Goal: Information Seeking & Learning: Learn about a topic

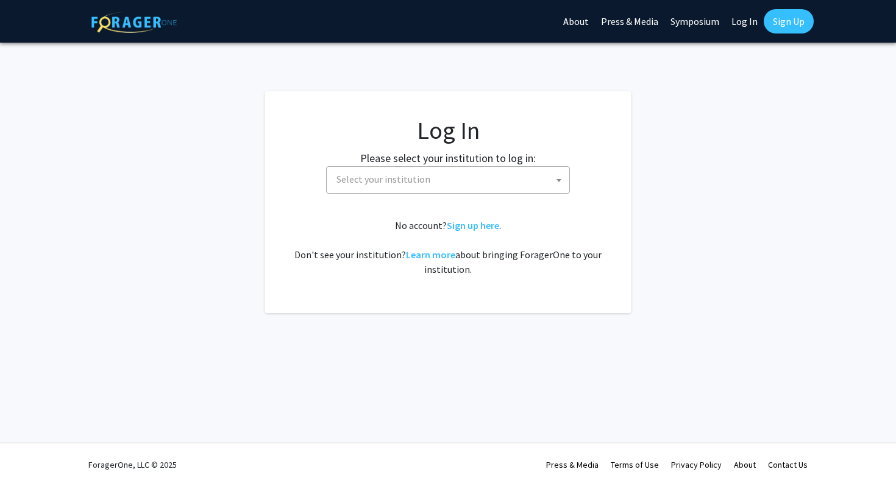
select select
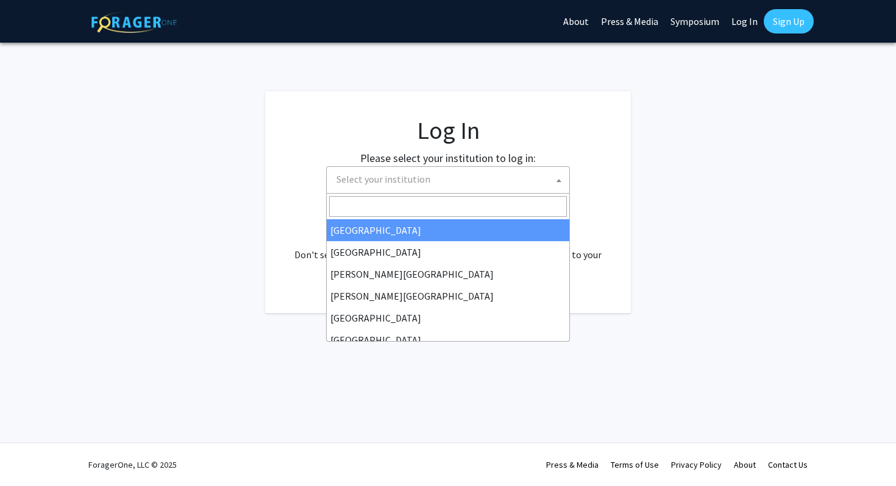
click at [397, 169] on span "Select your institution" at bounding box center [450, 179] width 238 height 25
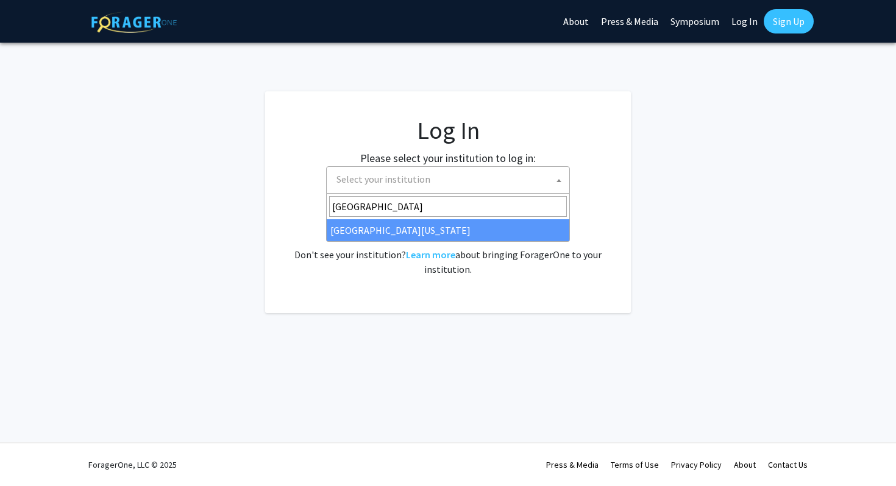
type input "university of ma"
select select "31"
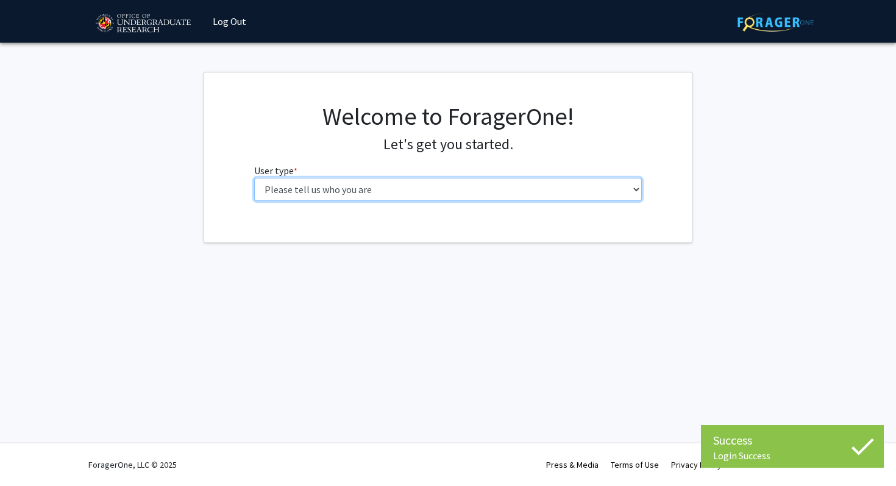
click at [401, 185] on select "Please tell us who you are Undergraduate Student Master's Student Doctoral Cand…" at bounding box center [448, 189] width 388 height 23
select select "1: undergrad"
click at [254, 178] on select "Please tell us who you are Undergraduate Student Master's Student Doctoral Cand…" at bounding box center [448, 189] width 388 height 23
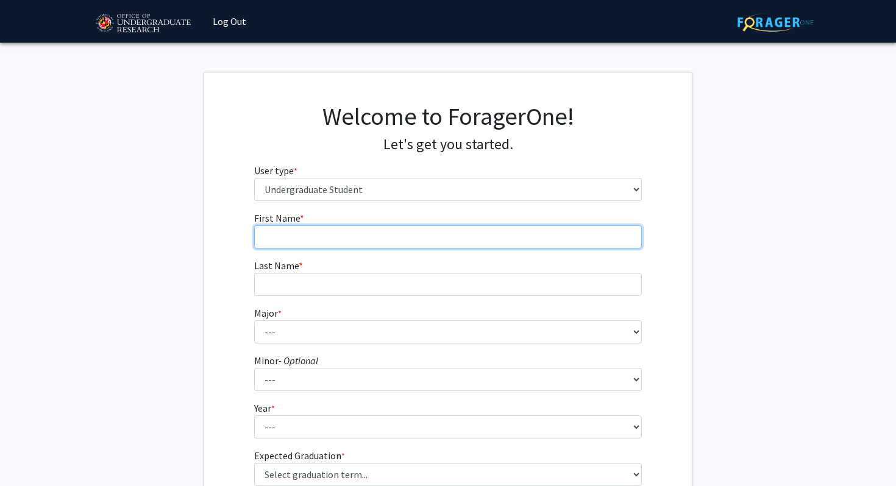
click at [352, 237] on input "First Name * required" at bounding box center [448, 236] width 388 height 23
type input "AJ"
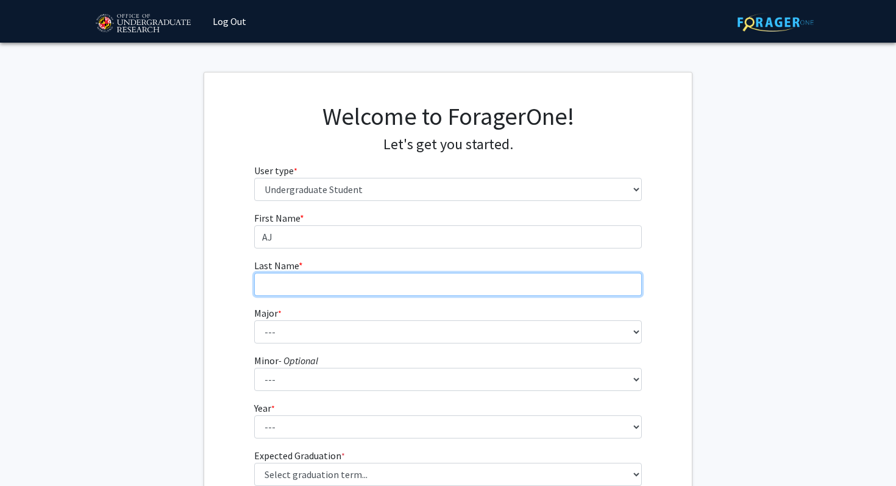
click at [347, 289] on input "Last Name * required" at bounding box center [448, 284] width 388 height 23
type input "[PERSON_NAME]"
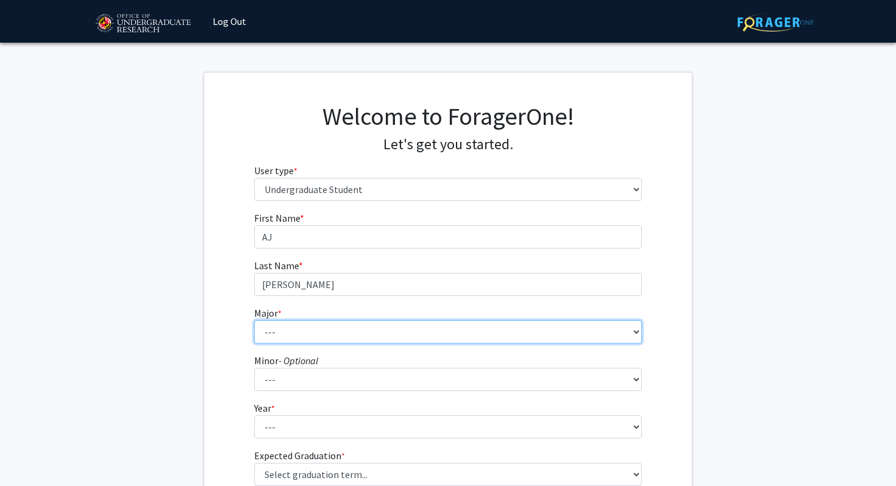
click at [636, 331] on select "--- Accounting Aerospace Engineering African American and Africana Studies Agri…" at bounding box center [448, 331] width 388 height 23
select select "51: 2352"
click at [254, 320] on select "--- Accounting Aerospace Engineering African American and Africana Studies Agri…" at bounding box center [448, 331] width 388 height 23
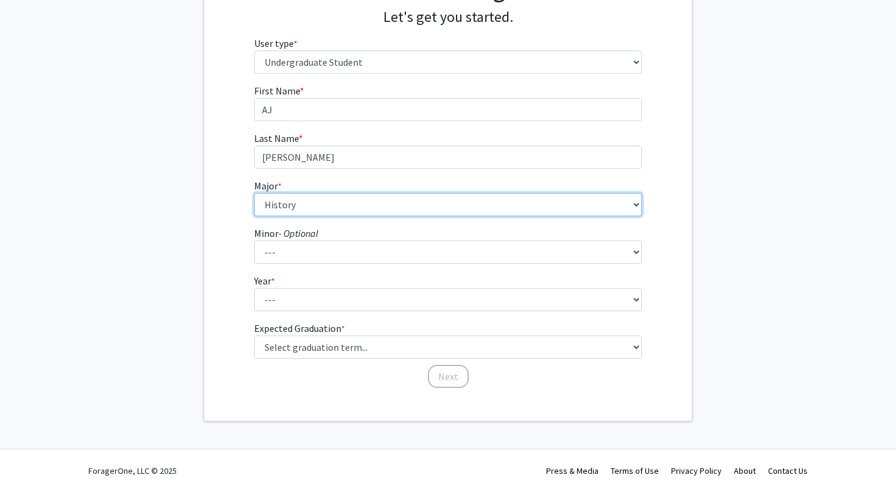
scroll to position [133, 0]
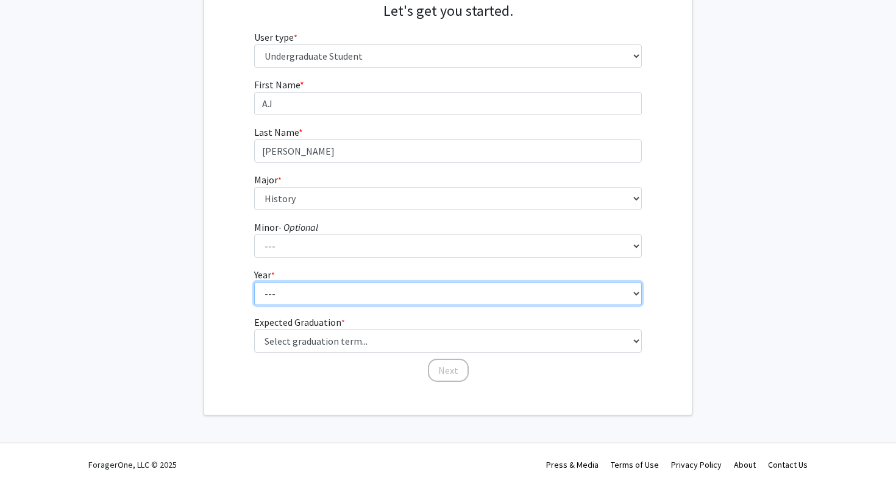
click at [286, 297] on select "--- First-year Sophomore Junior Senior Postbaccalaureate Certificate" at bounding box center [448, 293] width 388 height 23
select select "2: sophomore"
click at [254, 282] on select "--- First-year Sophomore Junior Senior Postbaccalaureate Certificate" at bounding box center [448, 293] width 388 height 23
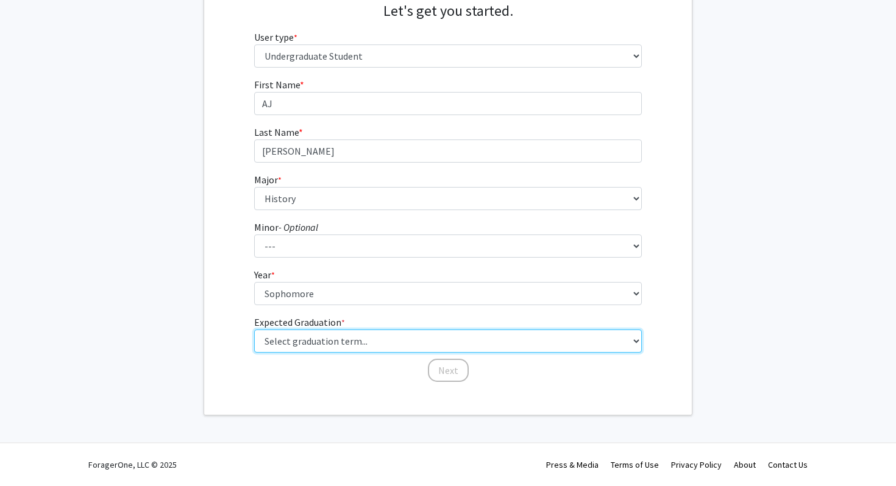
click at [311, 341] on select "Select graduation term... Spring 2025 Summer 2025 Fall 2025 Winter 2025 Spring …" at bounding box center [448, 341] width 388 height 23
select select "13: spring_2028"
click at [254, 330] on select "Select graduation term... Spring 2025 Summer 2025 Fall 2025 Winter 2025 Spring …" at bounding box center [448, 341] width 388 height 23
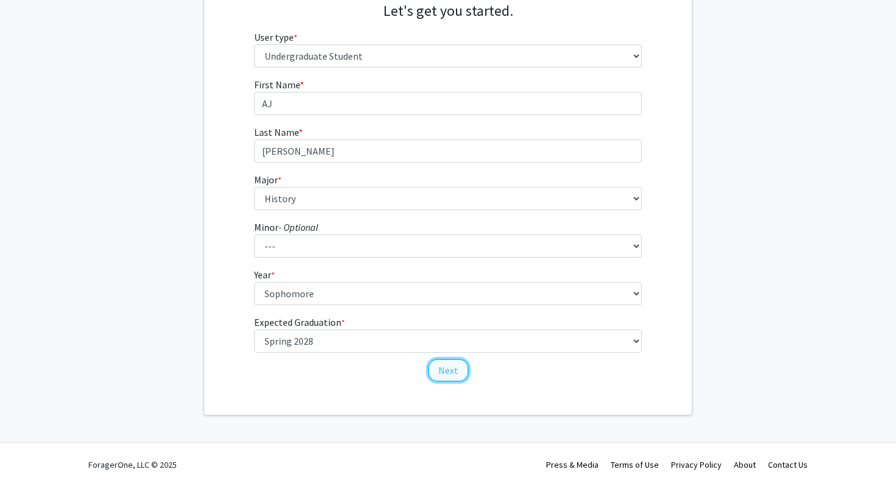
click at [462, 373] on button "Next" at bounding box center [448, 370] width 41 height 23
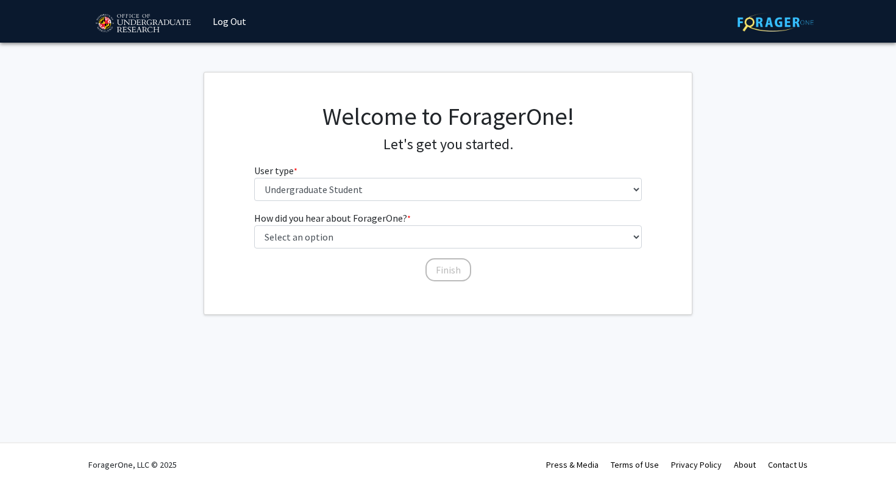
scroll to position [0, 0]
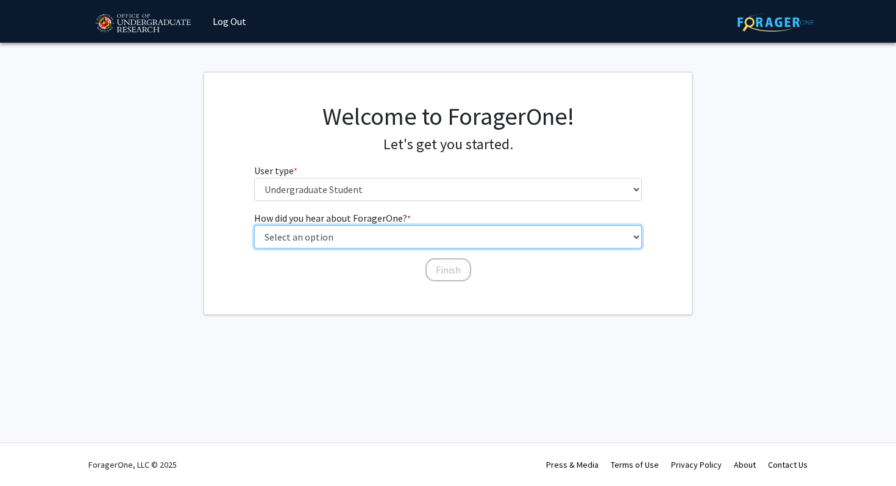
click at [346, 237] on select "Select an option Peer/student recommendation Faculty/staff recommendation Unive…" at bounding box center [448, 236] width 388 height 23
click at [254, 225] on select "Select an option Peer/student recommendation Faculty/staff recommendation Unive…" at bounding box center [448, 236] width 388 height 23
click at [372, 228] on select "Select an option Peer/student recommendation Faculty/staff recommendation Unive…" at bounding box center [448, 236] width 388 height 23
select select "3: university_website"
click at [254, 225] on select "Select an option Peer/student recommendation Faculty/staff recommendation Unive…" at bounding box center [448, 236] width 388 height 23
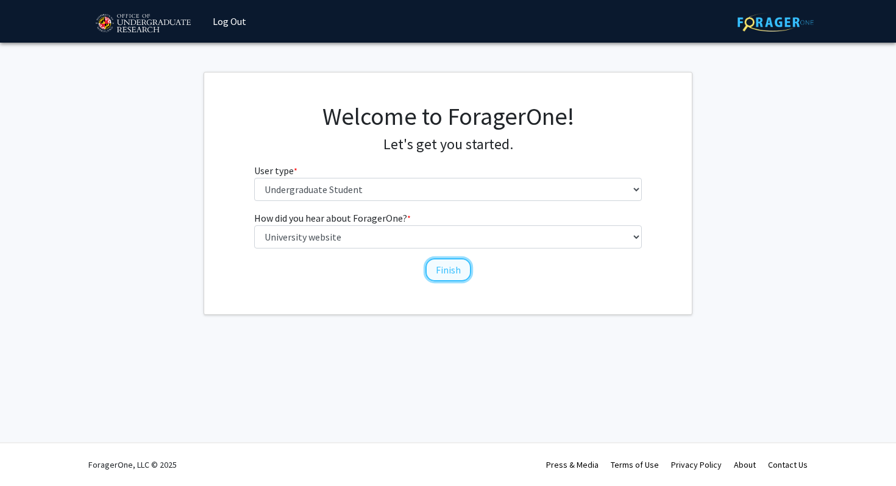
click at [444, 271] on button "Finish" at bounding box center [448, 269] width 46 height 23
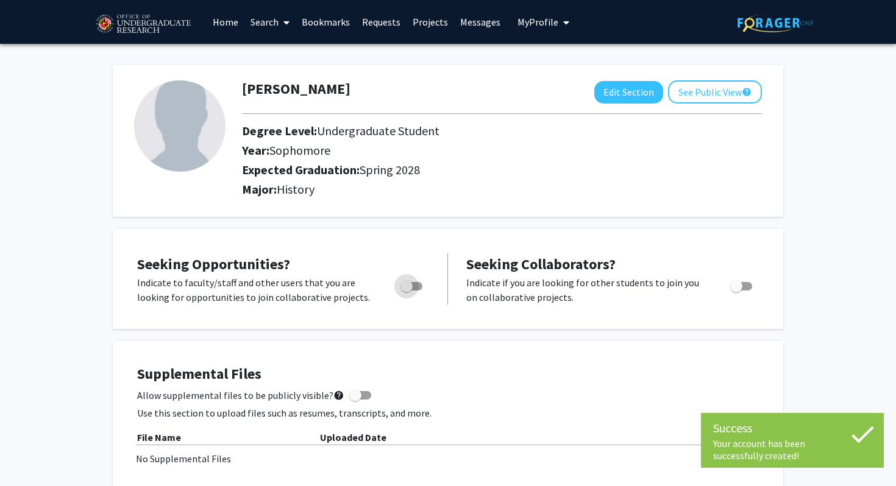
click at [411, 286] on span "Toggle" at bounding box center [406, 286] width 12 height 12
click at [406, 291] on input "Are you actively seeking opportunities?" at bounding box center [406, 291] width 1 height 1
checkbox input "true"
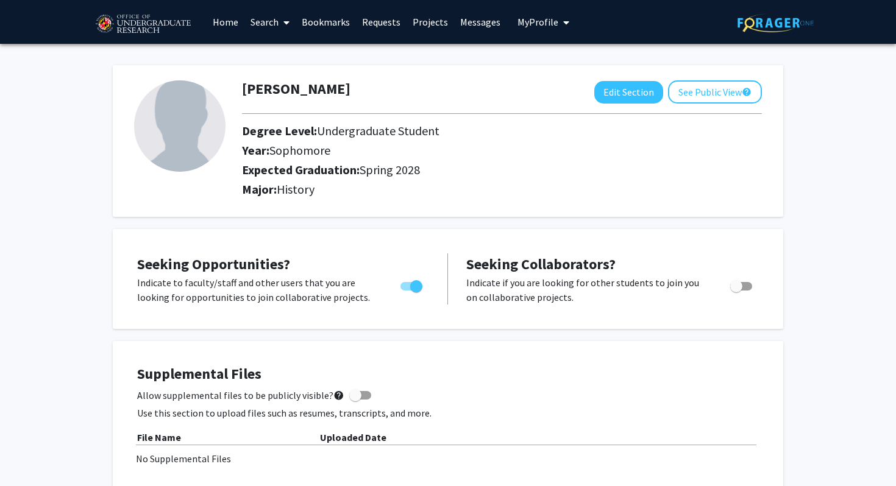
click at [283, 18] on span at bounding box center [283, 22] width 11 height 43
click at [282, 79] on span "Students" at bounding box center [281, 80] width 74 height 24
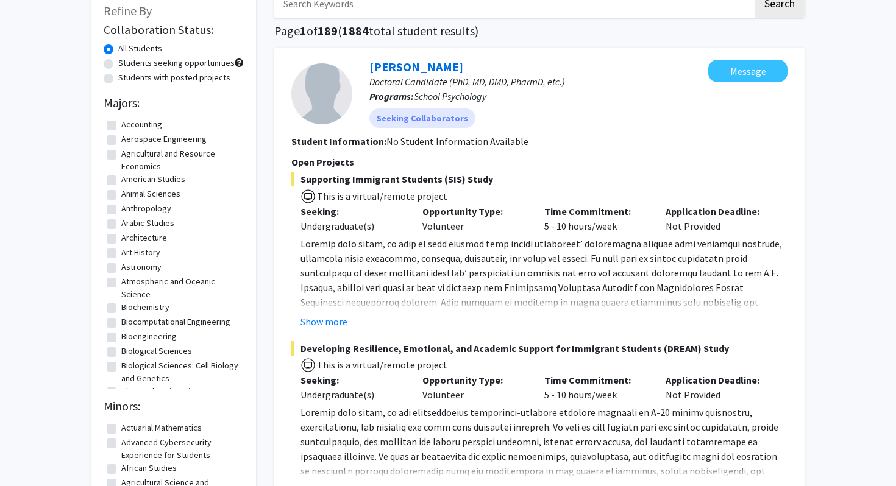
scroll to position [75, 0]
click at [118, 63] on label "Students seeking opportunities" at bounding box center [176, 63] width 116 height 13
click at [118, 63] on input "Students seeking opportunities" at bounding box center [122, 61] width 8 height 8
radio input "true"
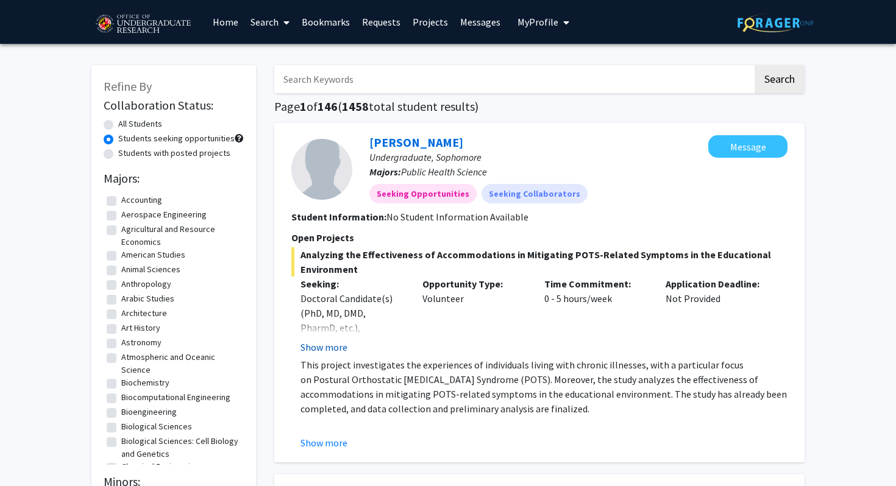
click at [319, 352] on button "Show more" at bounding box center [323, 347] width 47 height 15
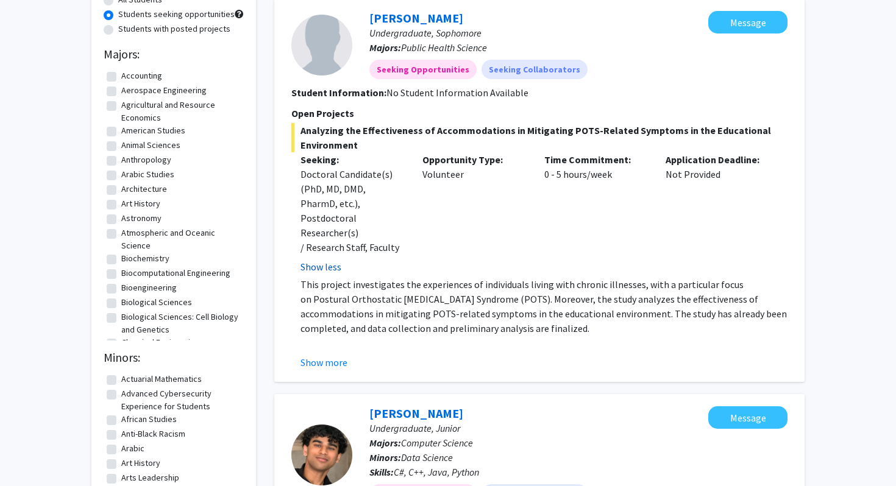
scroll to position [126, 0]
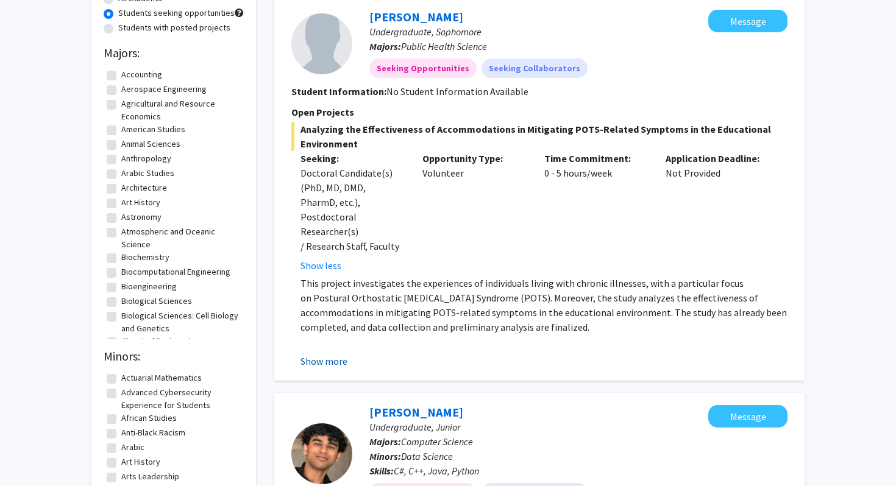
click at [320, 354] on button "Show more" at bounding box center [323, 361] width 47 height 15
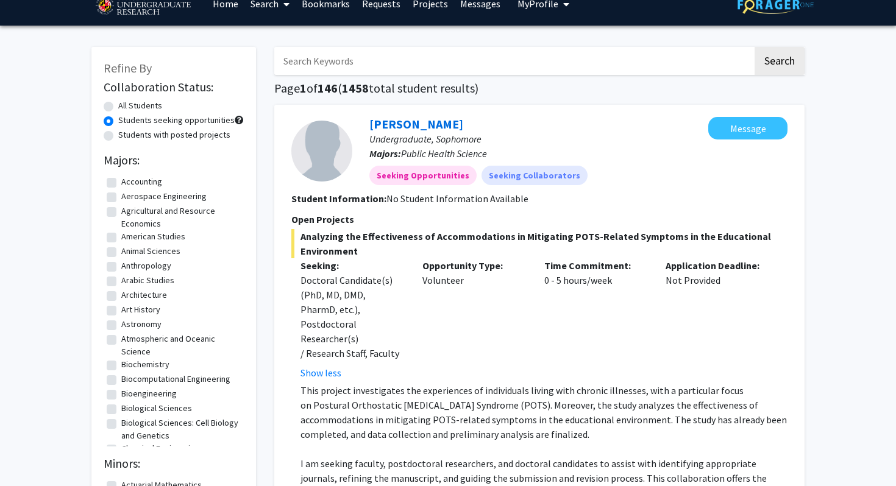
scroll to position [0, 0]
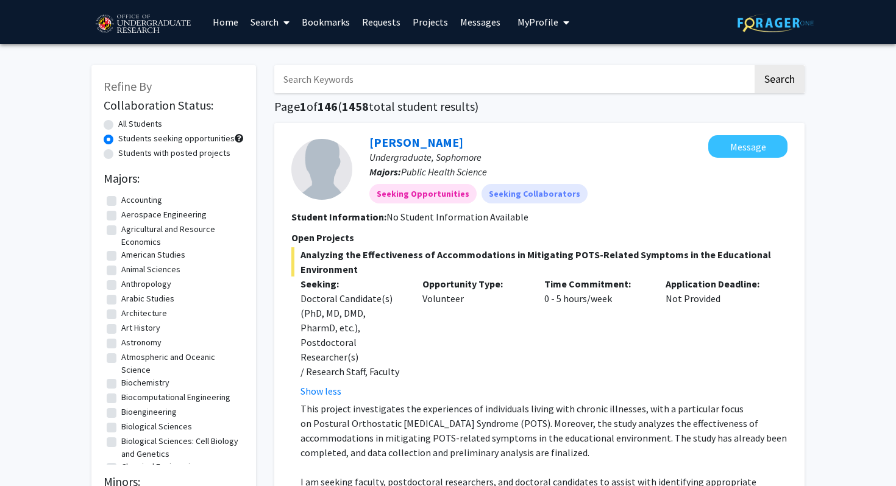
click at [118, 123] on label "All Students" at bounding box center [140, 124] width 44 height 13
click at [118, 123] on input "All Students" at bounding box center [122, 122] width 8 height 8
radio input "true"
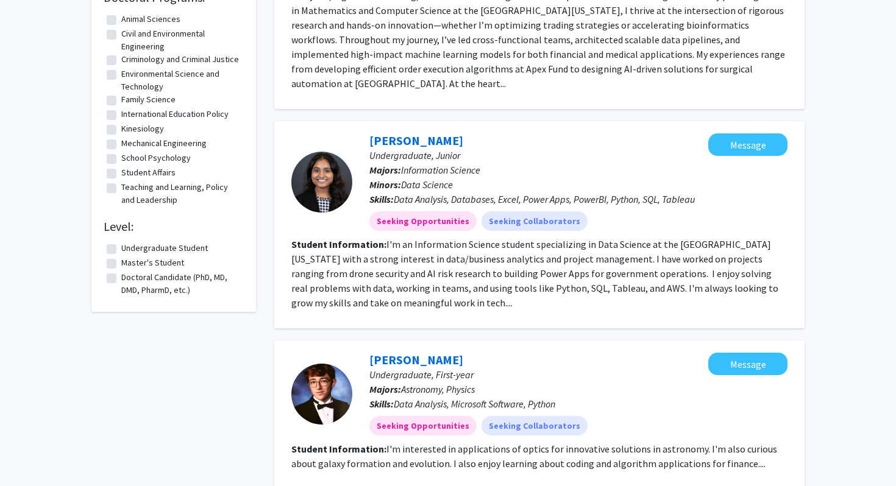
scroll to position [1092, 0]
click at [121, 254] on label "Undergraduate Student" at bounding box center [164, 247] width 87 height 13
click at [121, 249] on input "Undergraduate Student" at bounding box center [125, 245] width 8 height 8
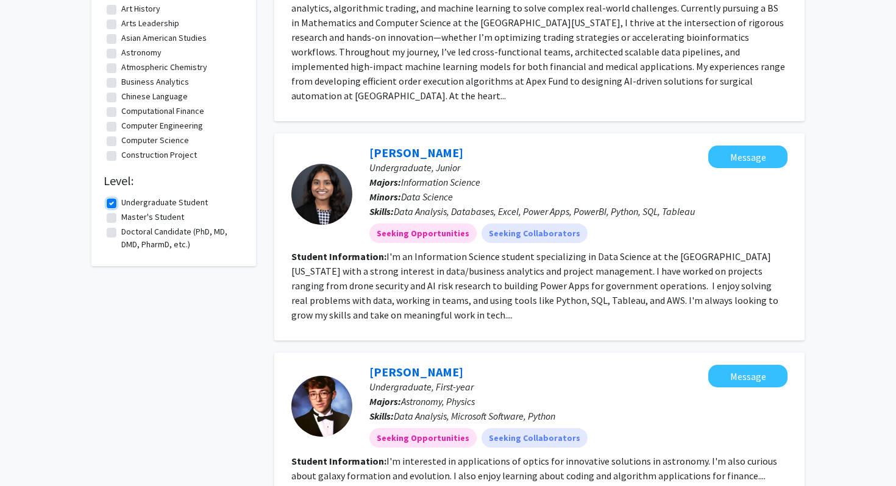
scroll to position [615, 0]
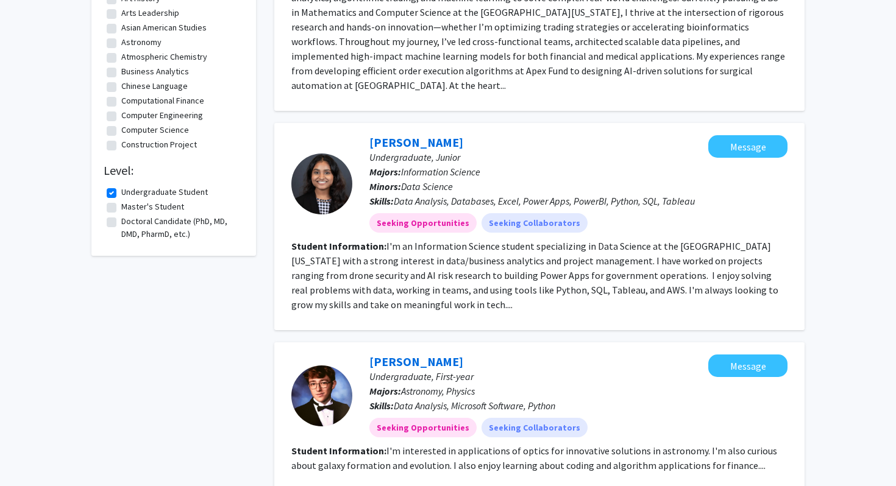
click at [121, 191] on label "Undergraduate Student" at bounding box center [164, 192] width 87 height 13
click at [121, 191] on input "Undergraduate Student" at bounding box center [125, 190] width 8 height 8
checkbox input "false"
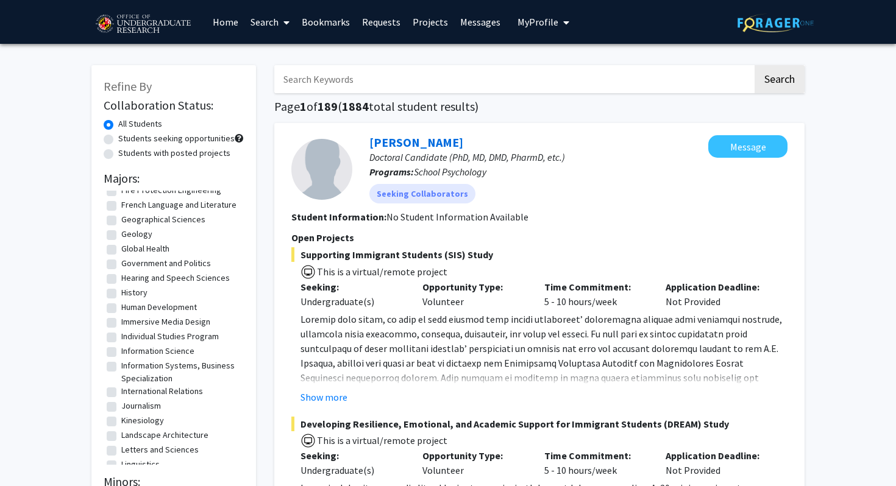
scroll to position [546, 0]
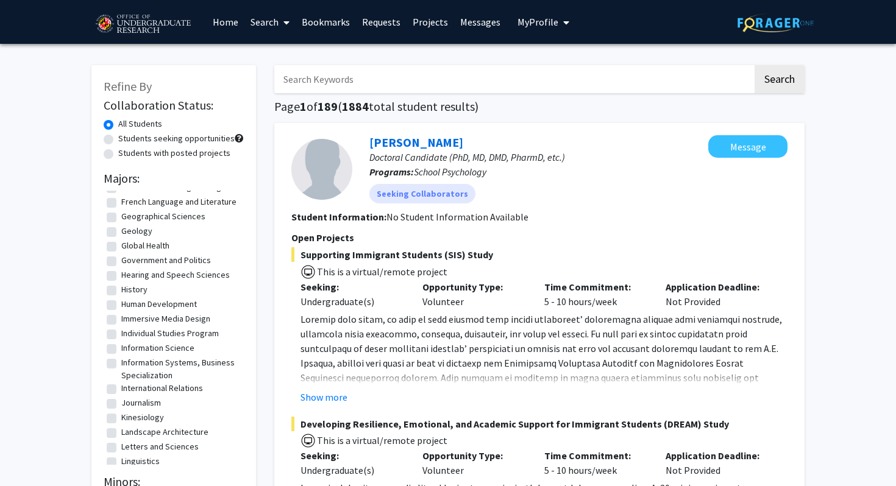
click at [121, 296] on label "History" at bounding box center [134, 289] width 26 height 13
click at [121, 291] on input "History" at bounding box center [125, 287] width 8 height 8
checkbox input "true"
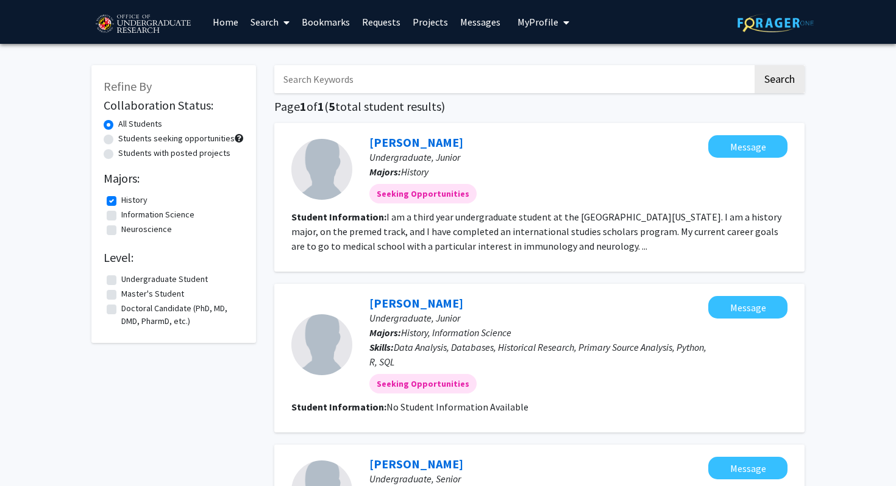
click at [121, 201] on label "History" at bounding box center [134, 200] width 26 height 13
click at [121, 201] on input "History" at bounding box center [125, 198] width 8 height 8
checkbox input "false"
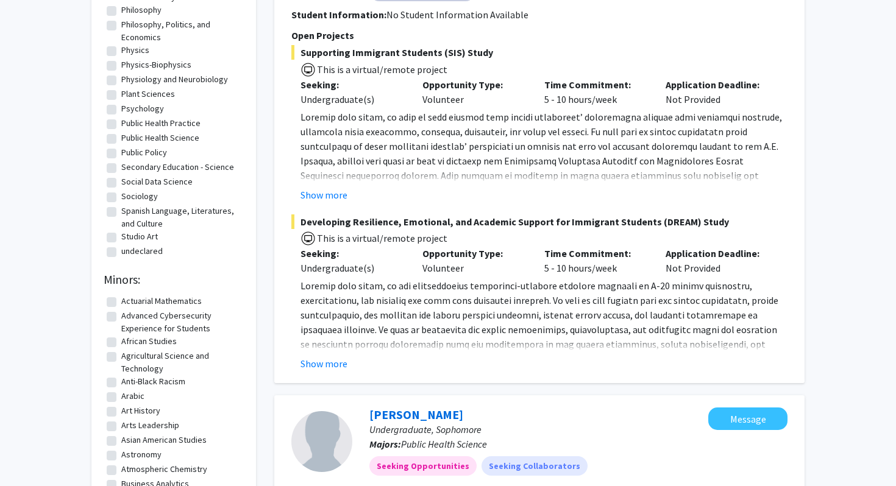
scroll to position [203, 0]
click at [331, 192] on button "Show more" at bounding box center [323, 194] width 47 height 15
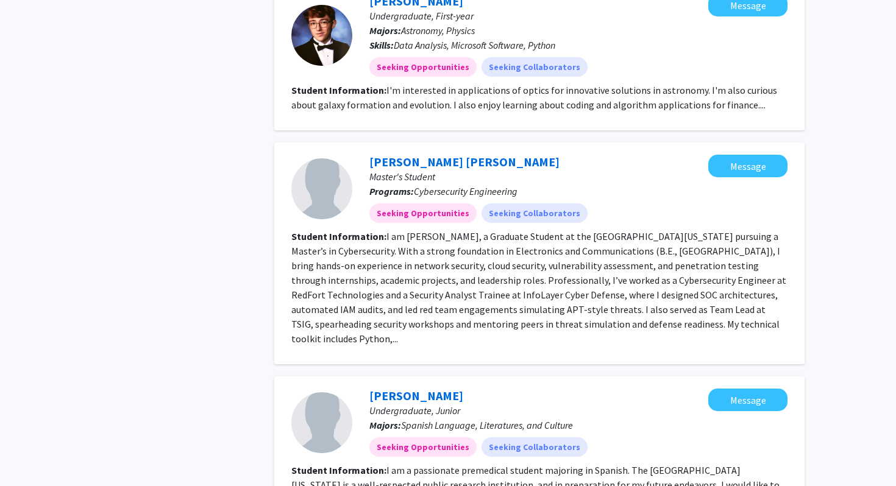
scroll to position [1526, 0]
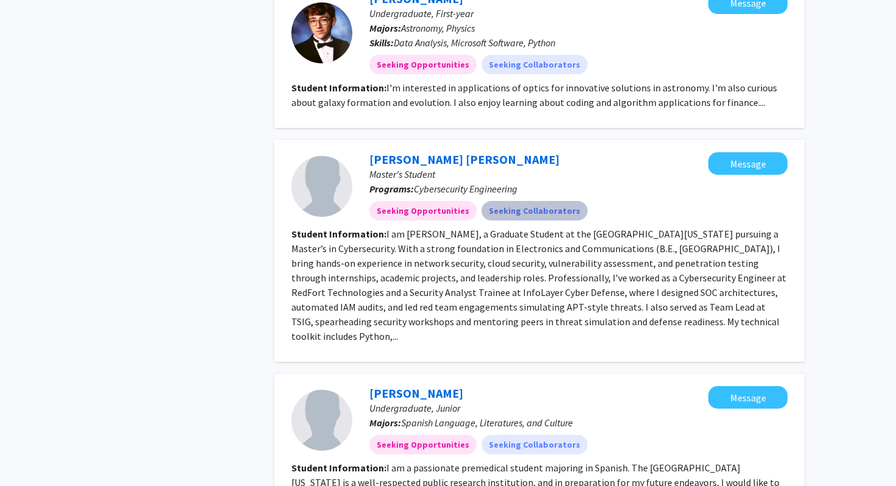
click at [499, 201] on mat-chip "Seeking Collaborators" at bounding box center [534, 210] width 106 height 19
click at [541, 201] on mat-chip "Seeking Collaborators" at bounding box center [534, 210] width 106 height 19
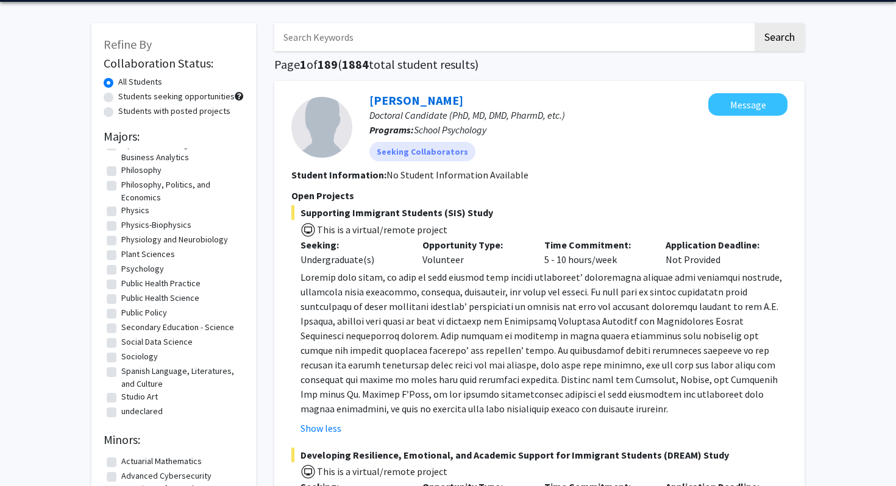
scroll to position [0, 0]
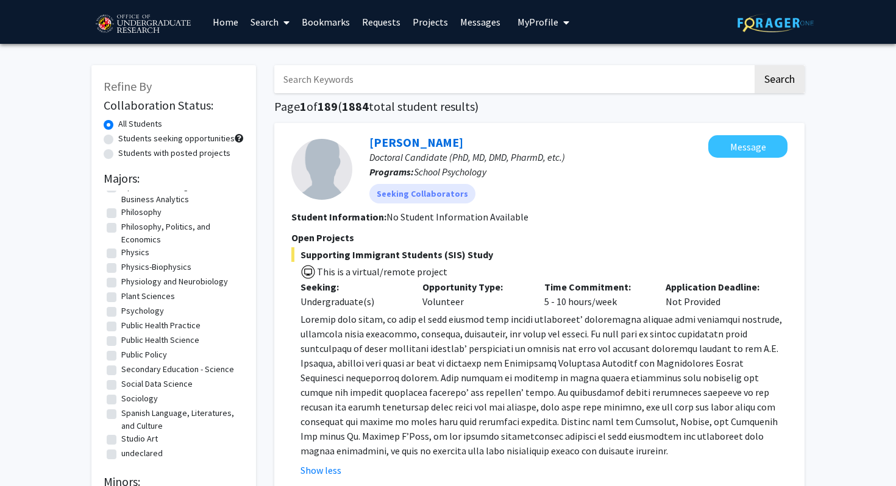
click at [118, 155] on label "Students with posted projects" at bounding box center [174, 153] width 112 height 13
click at [118, 155] on input "Students with posted projects" at bounding box center [122, 151] width 8 height 8
radio input "true"
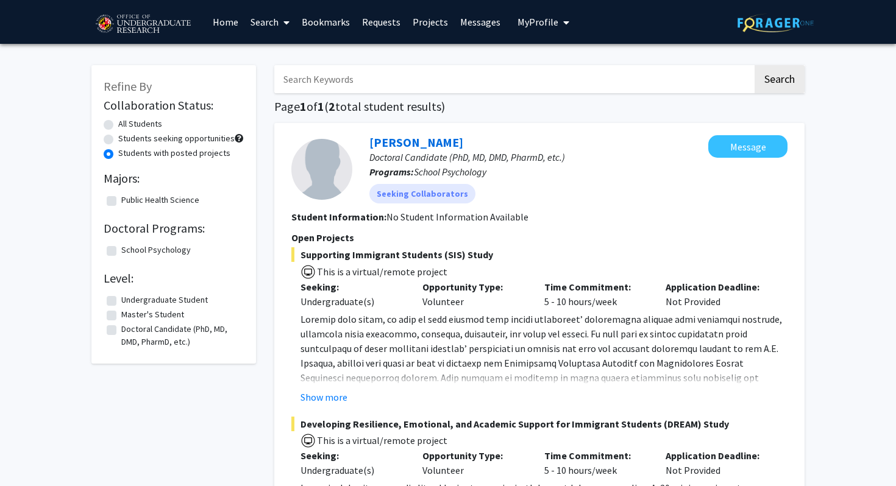
click at [281, 22] on span at bounding box center [283, 22] width 11 height 43
click at [293, 57] on span "Faculty/Staff" at bounding box center [289, 56] width 90 height 24
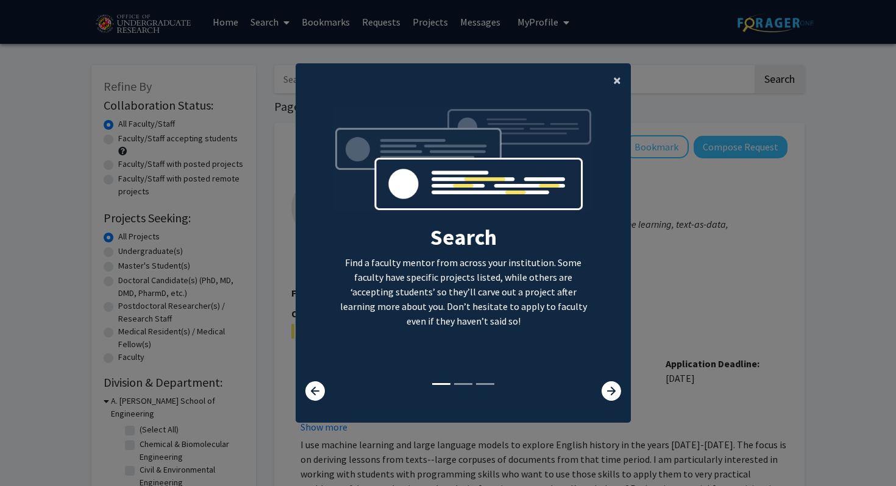
click at [612, 75] on button "×" at bounding box center [616, 80] width 27 height 34
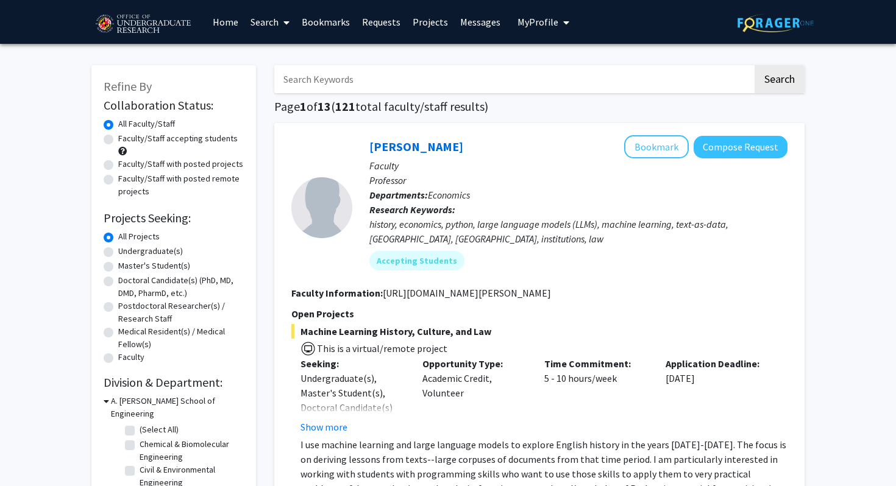
click at [118, 138] on label "Faculty/Staff accepting students" at bounding box center [177, 138] width 119 height 13
click at [118, 138] on input "Faculty/Staff accepting students" at bounding box center [122, 136] width 8 height 8
radio input "true"
click at [118, 251] on label "Undergraduate(s)" at bounding box center [150, 251] width 65 height 13
click at [118, 251] on input "Undergraduate(s)" at bounding box center [122, 249] width 8 height 8
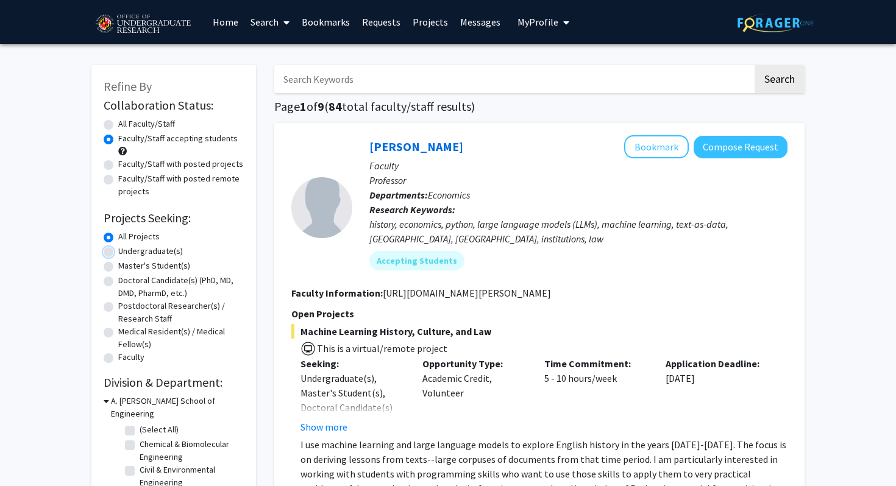
radio input "true"
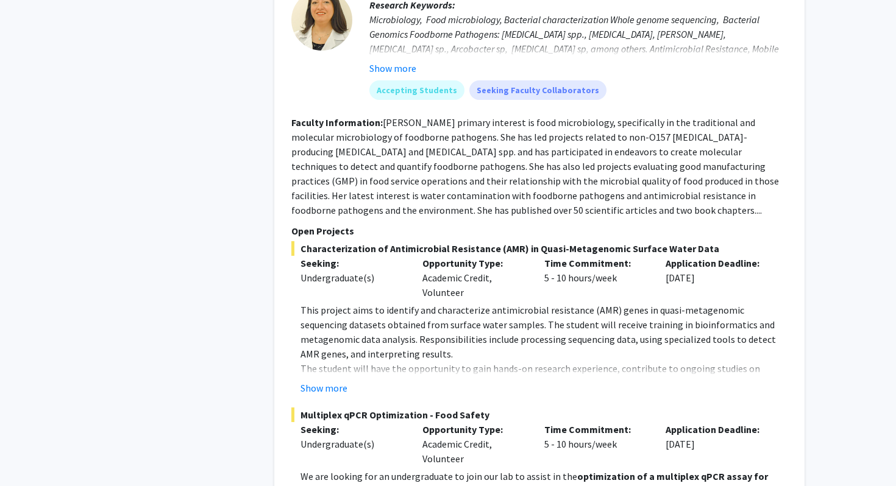
scroll to position [5961, 0]
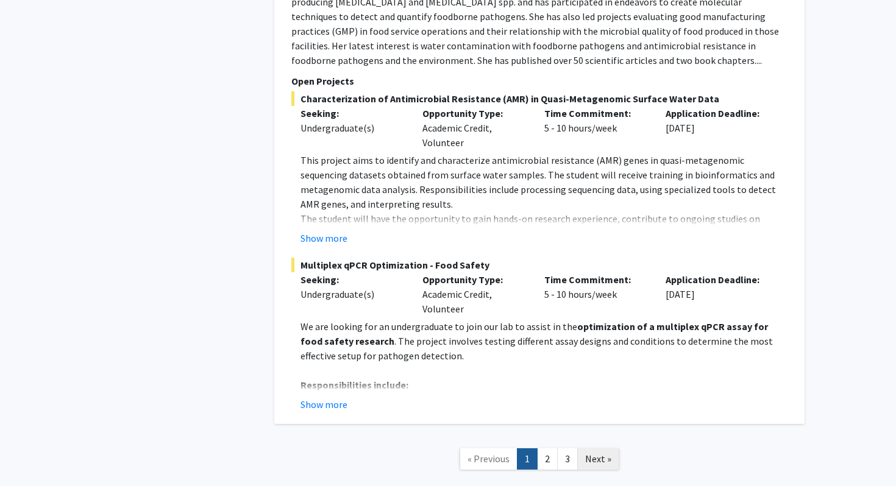
click at [602, 453] on span "Next »" at bounding box center [598, 459] width 26 height 12
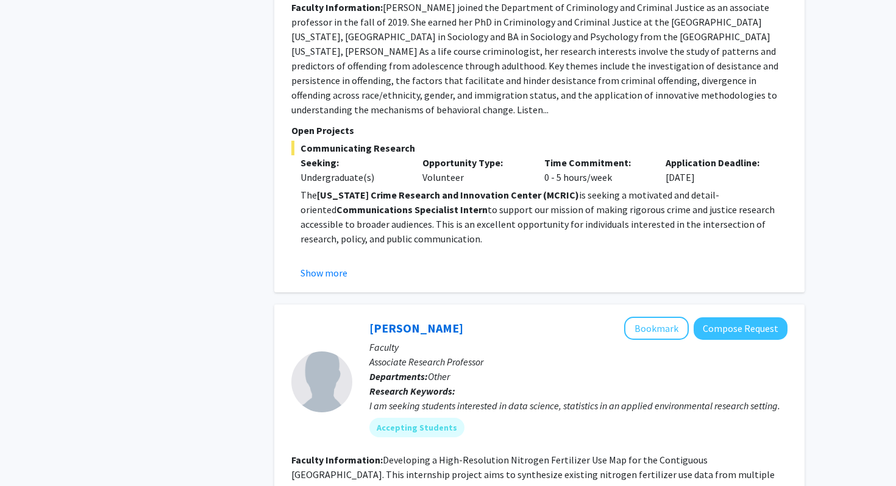
scroll to position [1678, 0]
click at [326, 265] on button "Show more" at bounding box center [323, 272] width 47 height 15
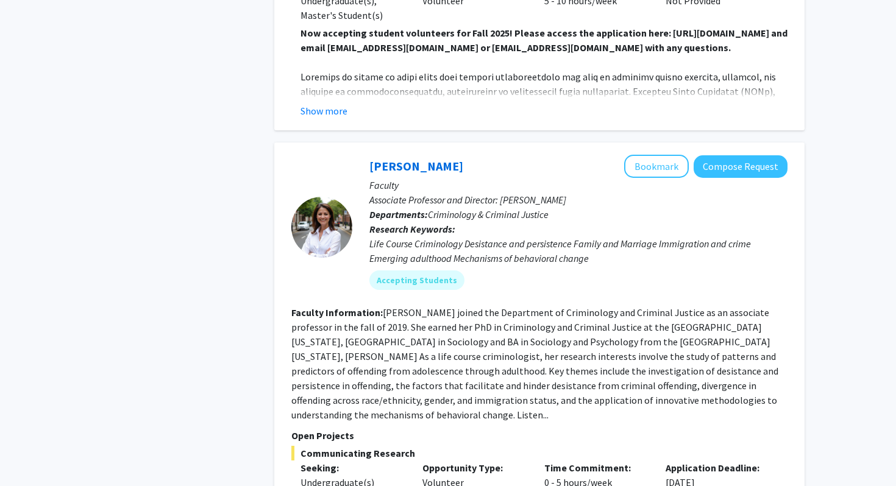
scroll to position [1346, 0]
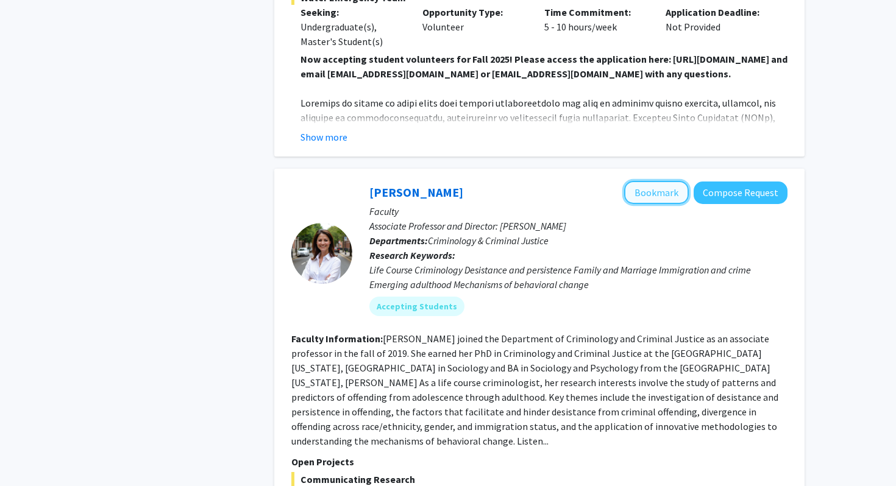
click at [642, 182] on button "Bookmark" at bounding box center [656, 192] width 65 height 23
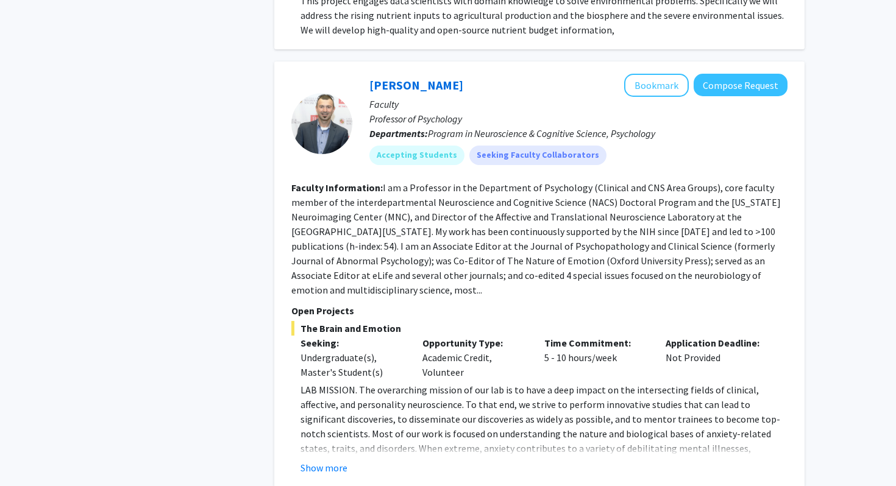
scroll to position [2695, 0]
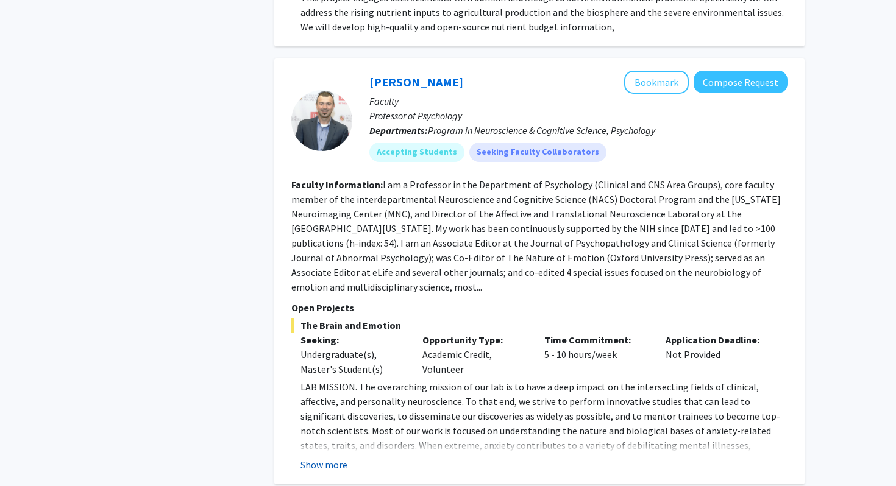
click at [334, 458] on button "Show more" at bounding box center [323, 465] width 47 height 15
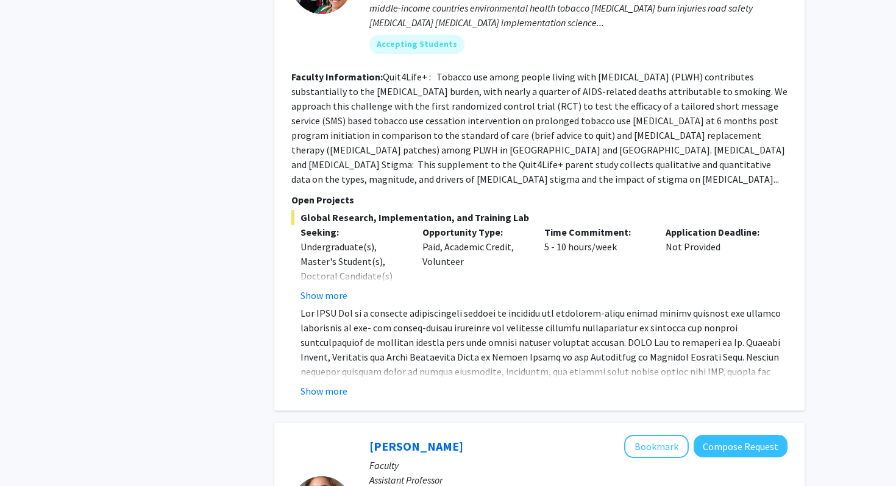
scroll to position [3465, 0]
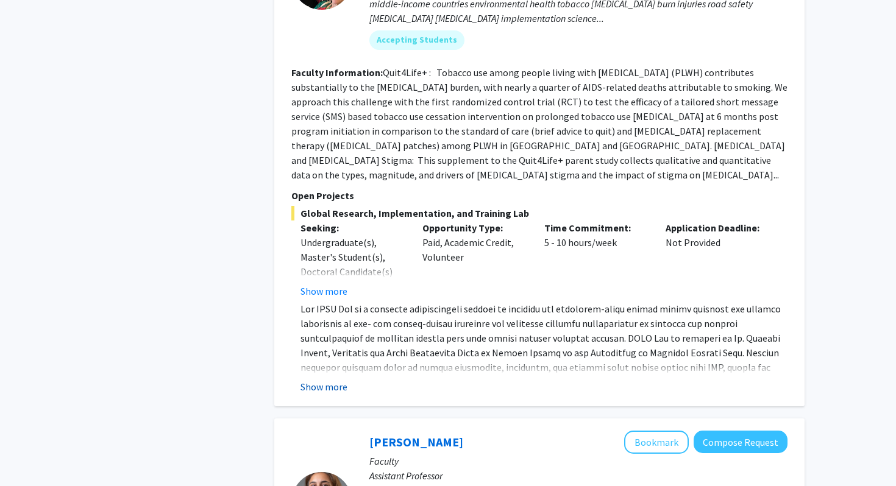
click at [316, 380] on button "Show more" at bounding box center [323, 387] width 47 height 15
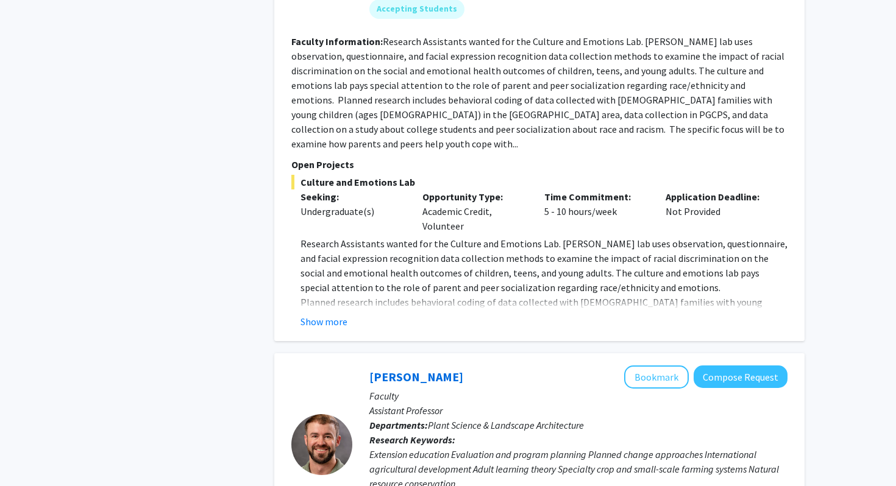
scroll to position [4505, 0]
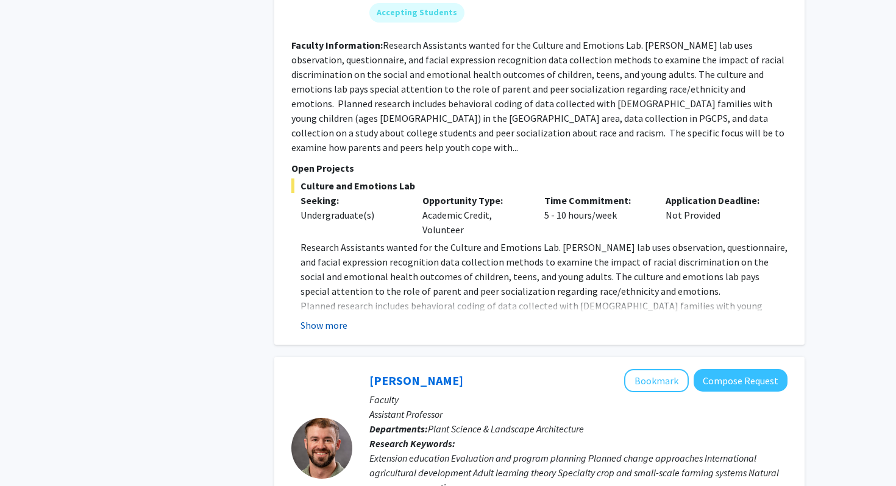
click at [318, 318] on button "Show more" at bounding box center [323, 325] width 47 height 15
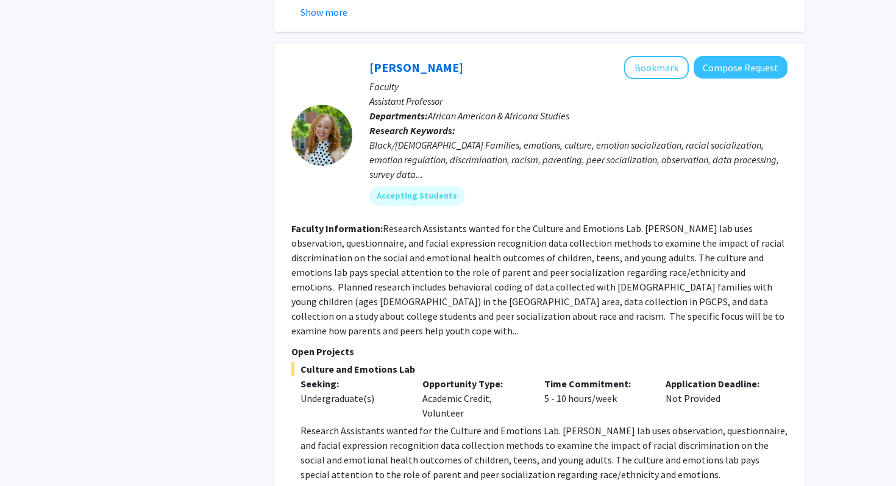
scroll to position [4321, 0]
click at [659, 57] on button "Bookmark" at bounding box center [656, 68] width 65 height 23
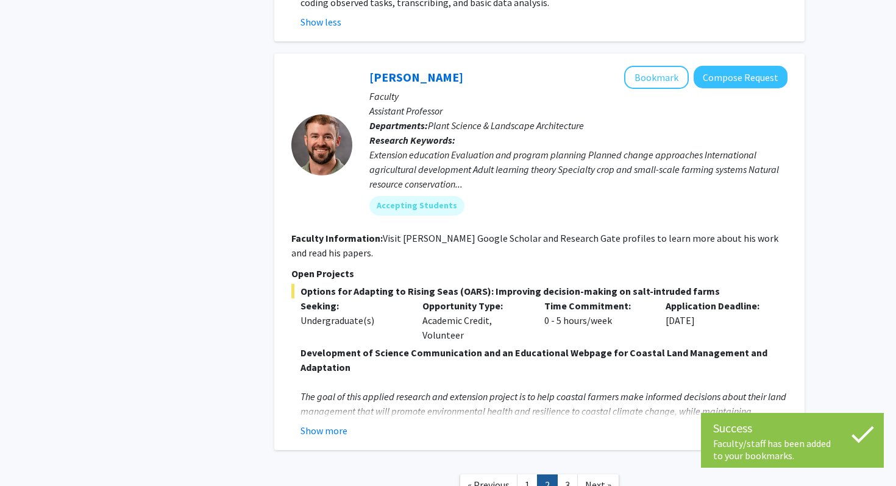
scroll to position [4907, 0]
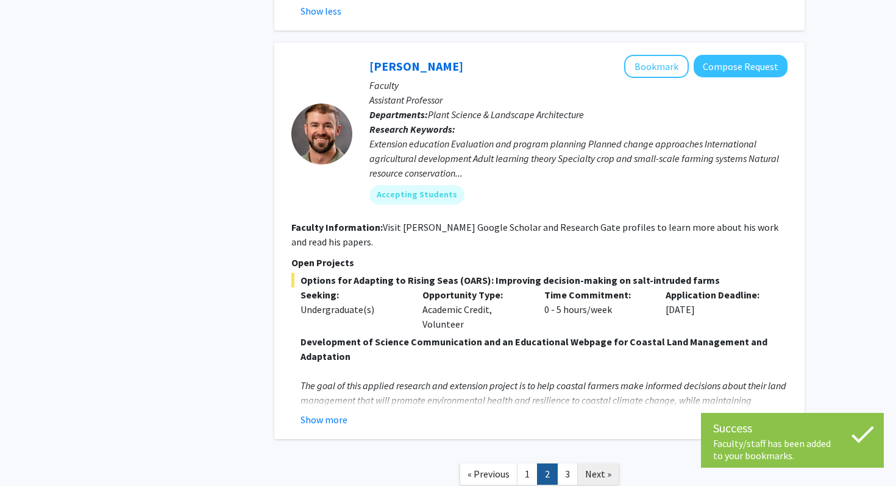
click at [607, 468] on span "Next »" at bounding box center [598, 474] width 26 height 12
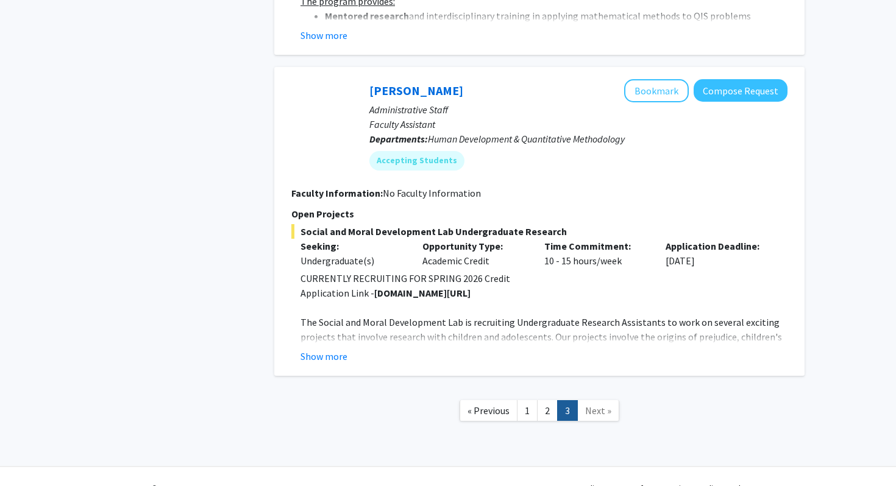
scroll to position [1879, 0]
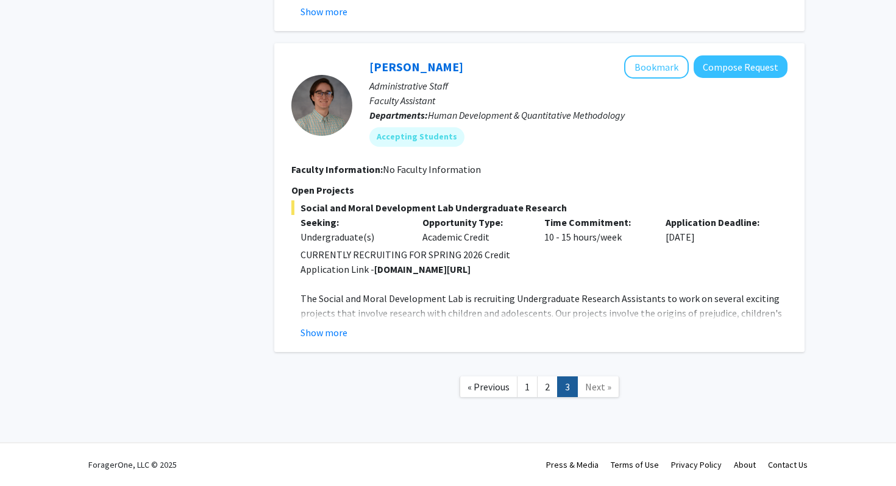
click at [595, 387] on span "Next »" at bounding box center [598, 387] width 26 height 12
click at [593, 388] on span "Next »" at bounding box center [598, 387] width 26 height 12
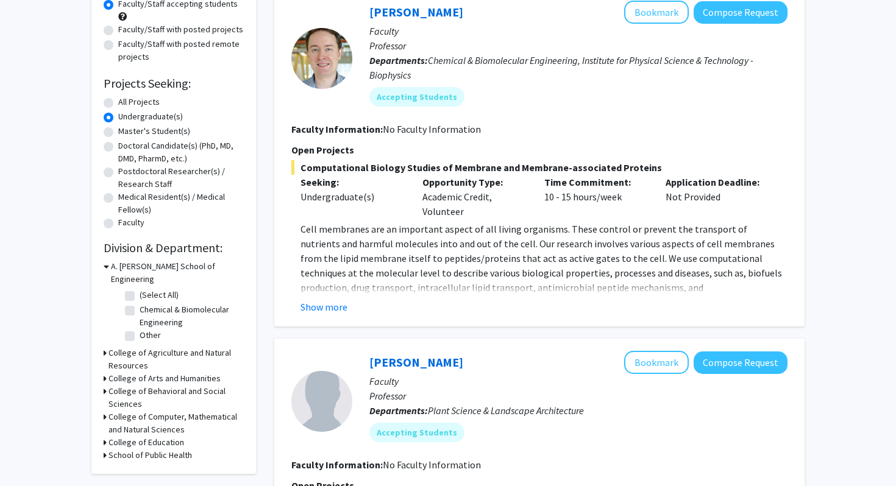
scroll to position [0, 0]
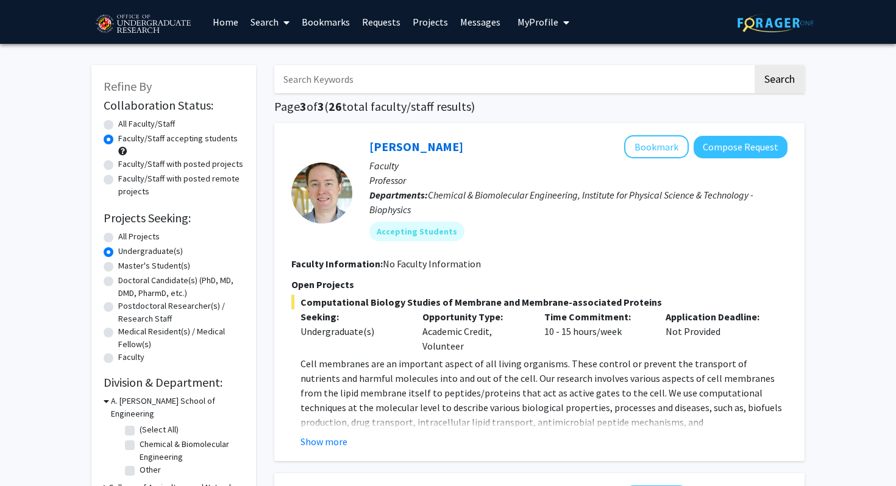
click at [231, 17] on link "Home" at bounding box center [226, 22] width 38 height 43
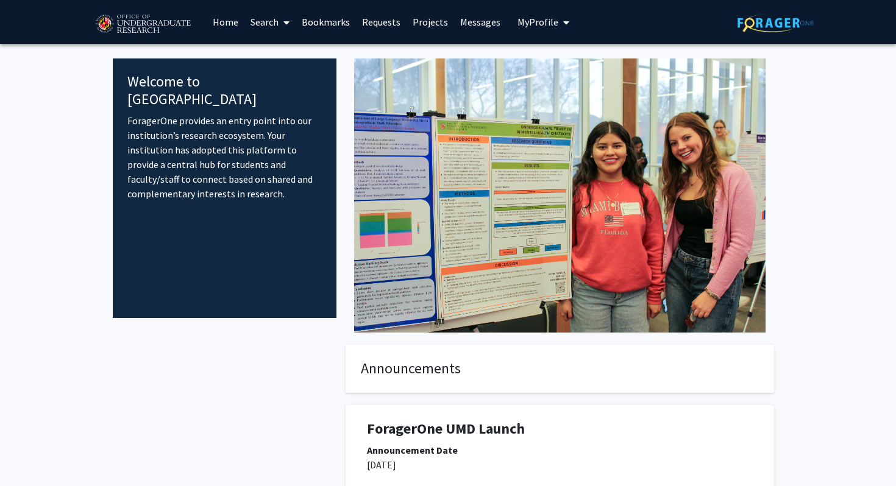
click at [267, 23] on link "Search" at bounding box center [269, 22] width 51 height 43
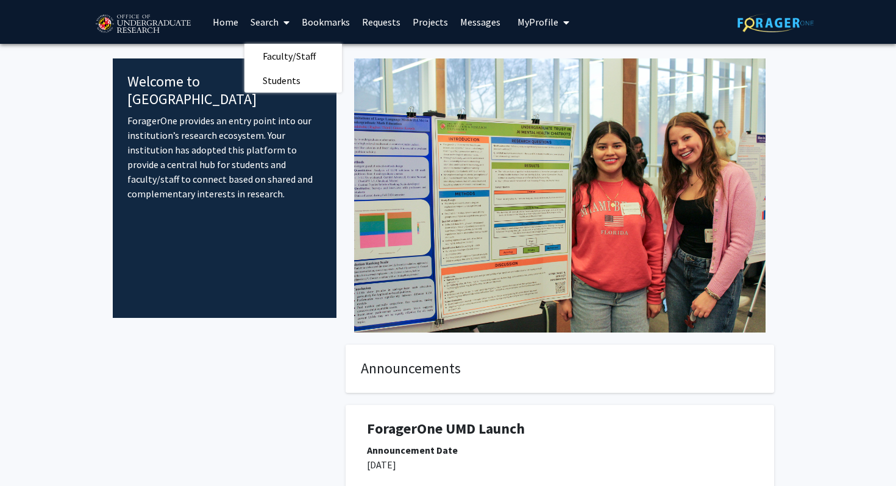
click at [440, 22] on link "Projects" at bounding box center [430, 22] width 48 height 43
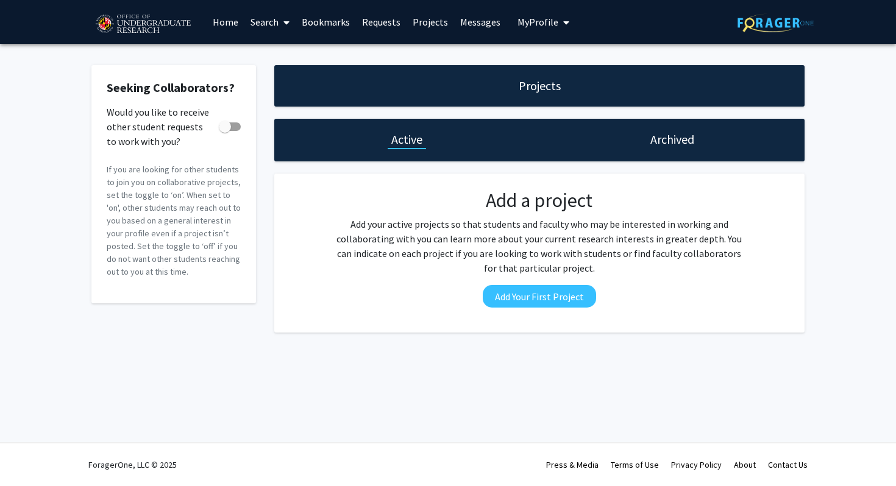
click at [518, 22] on span "My Profile" at bounding box center [537, 22] width 41 height 12
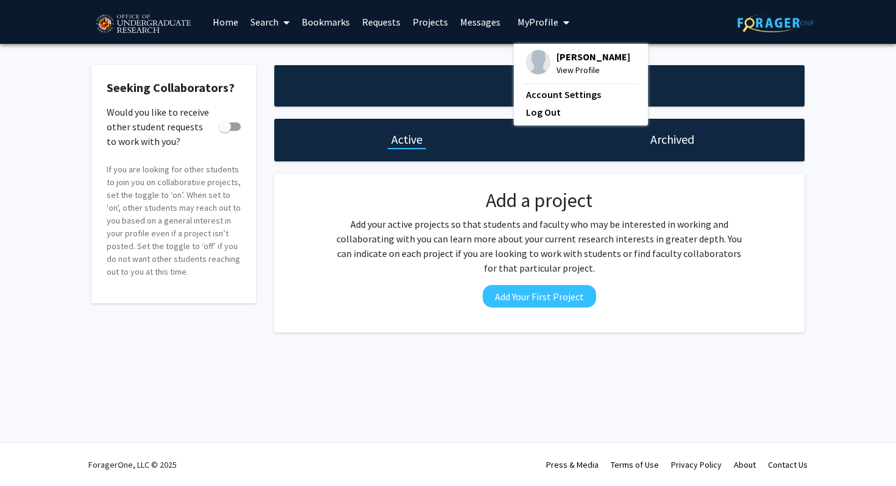
click at [531, 19] on span "My Profile" at bounding box center [537, 22] width 41 height 12
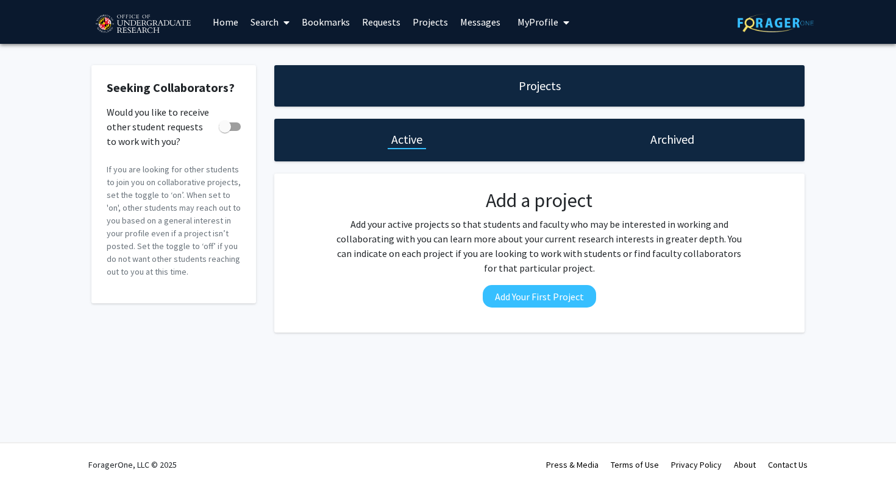
click at [269, 23] on link "Search" at bounding box center [269, 22] width 51 height 43
click at [294, 79] on span "Students" at bounding box center [281, 80] width 74 height 24
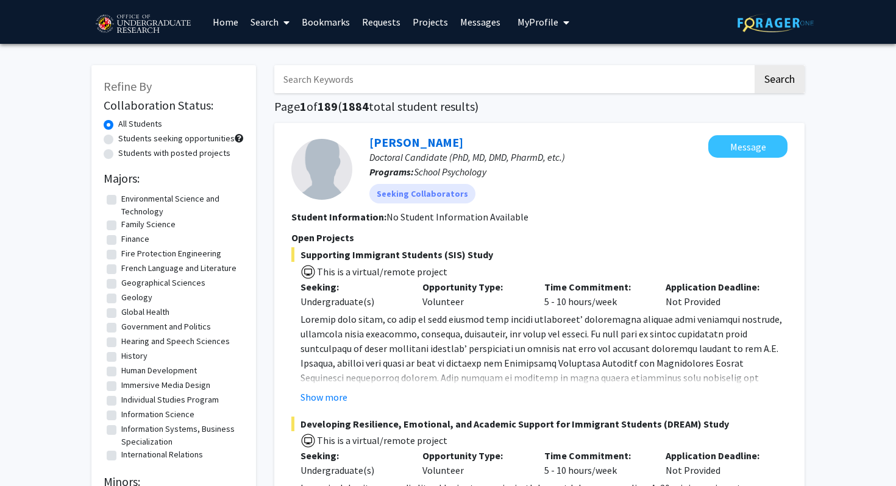
scroll to position [483, 0]
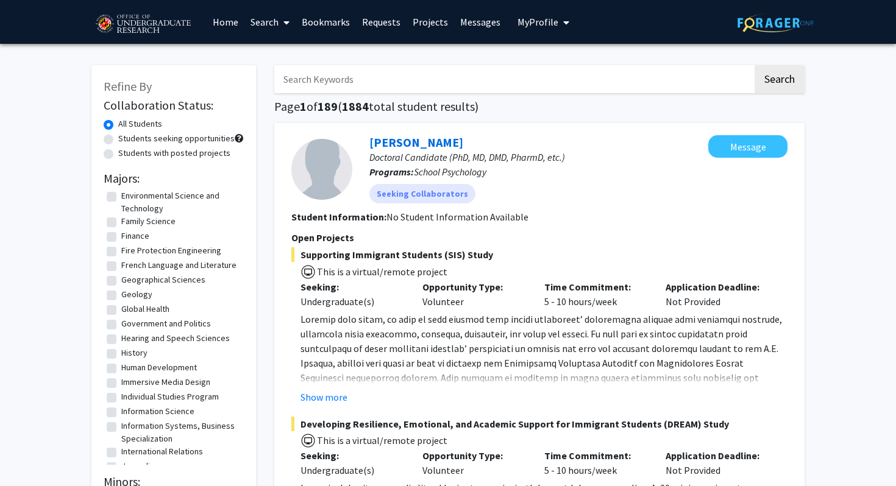
click at [121, 359] on label "History" at bounding box center [134, 353] width 26 height 13
click at [121, 355] on input "History" at bounding box center [125, 351] width 8 height 8
checkbox input "true"
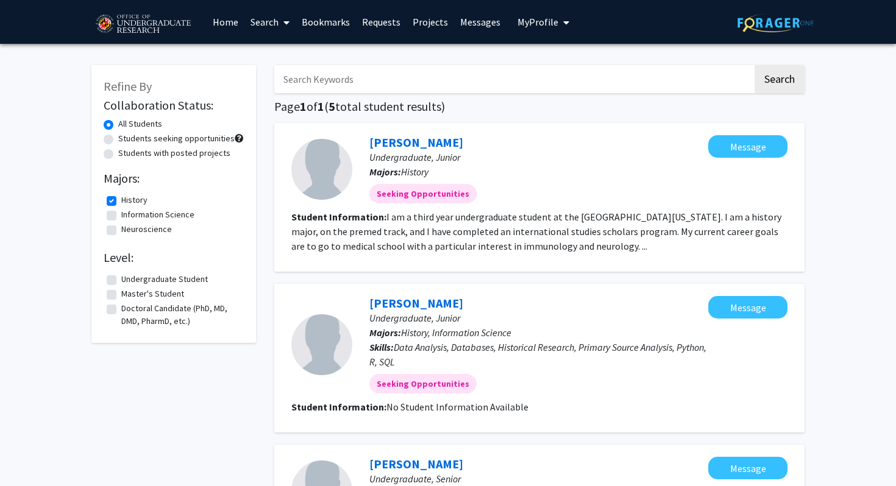
click at [624, 252] on section "Student Information: I am a third year undergraduate student at the [GEOGRAPHIC…" at bounding box center [539, 232] width 496 height 44
click at [121, 202] on label "History" at bounding box center [134, 200] width 26 height 13
click at [121, 202] on input "History" at bounding box center [125, 198] width 8 height 8
checkbox input "false"
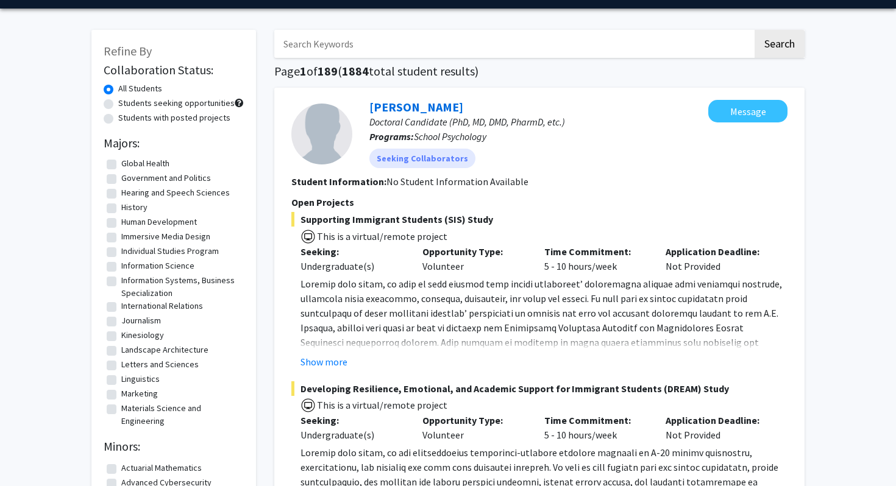
scroll to position [44, 0]
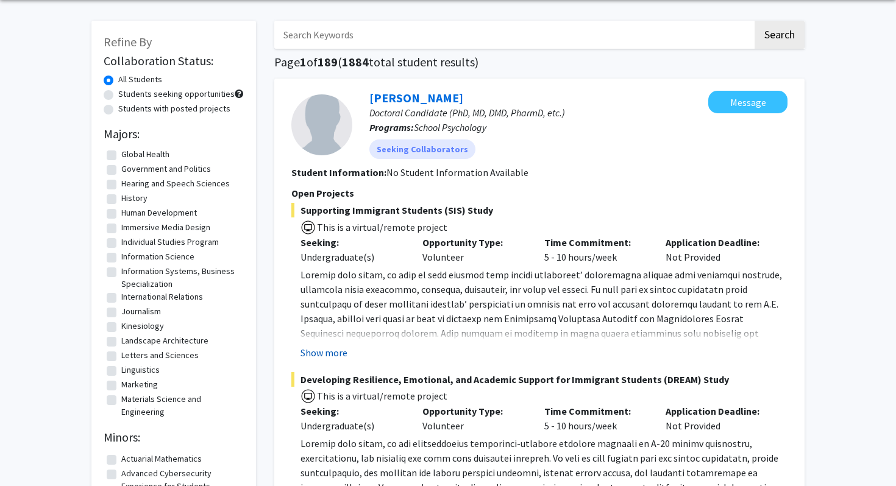
click at [337, 352] on button "Show more" at bounding box center [323, 352] width 47 height 15
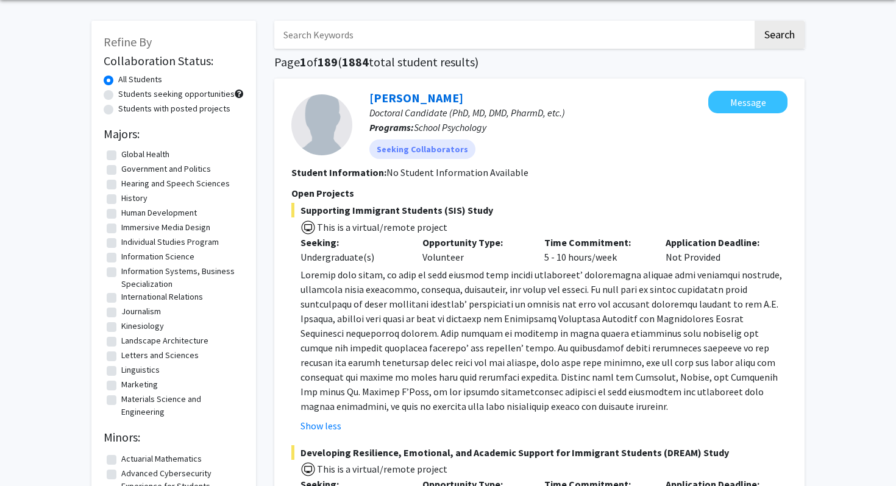
click at [413, 85] on div "[PERSON_NAME] Doctoral Candidate (PhD, MD, DMD, PharmD, etc.) Programs: School …" at bounding box center [539, 347] width 530 height 536
click at [554, 100] on div "[PERSON_NAME] Doctoral Candidate (PhD, MD, DMD, PharmD, etc.) Programs: School …" at bounding box center [530, 125] width 356 height 68
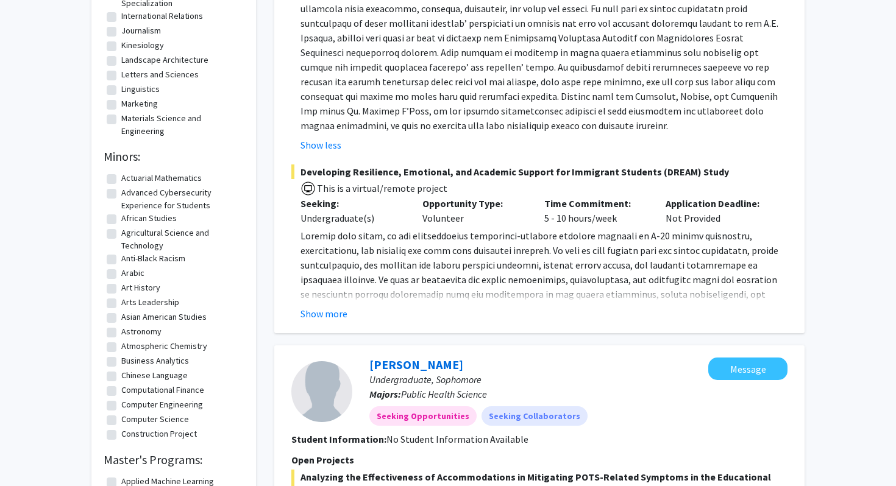
scroll to position [334, 0]
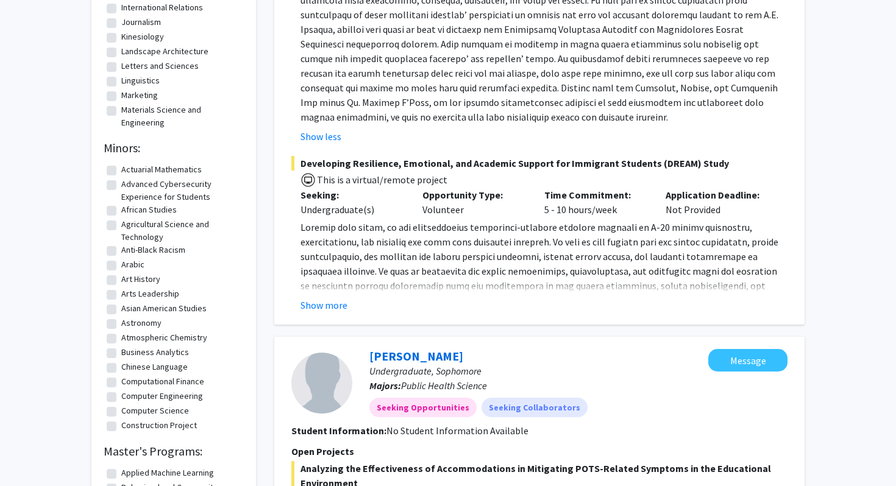
click at [635, 266] on span at bounding box center [541, 344] width 482 height 246
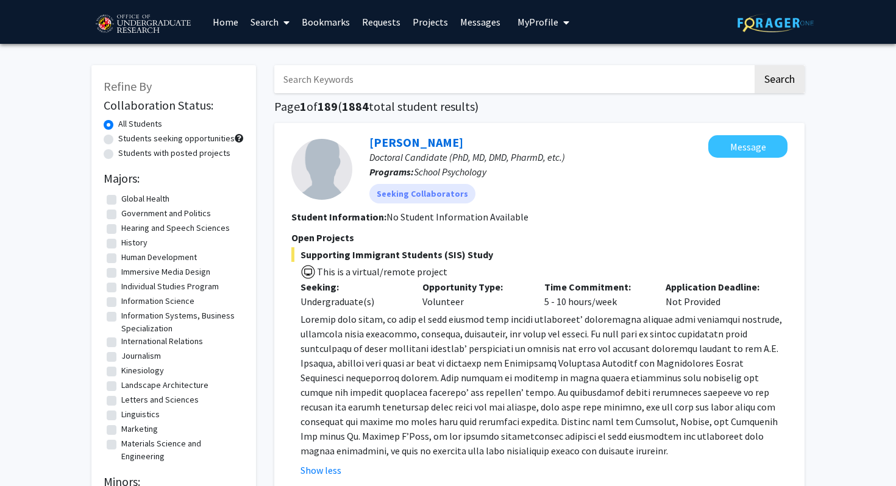
click at [425, 272] on span "This is a virtual/remote project" at bounding box center [382, 272] width 132 height 12
click at [416, 141] on link "[PERSON_NAME]" at bounding box center [416, 142] width 94 height 15
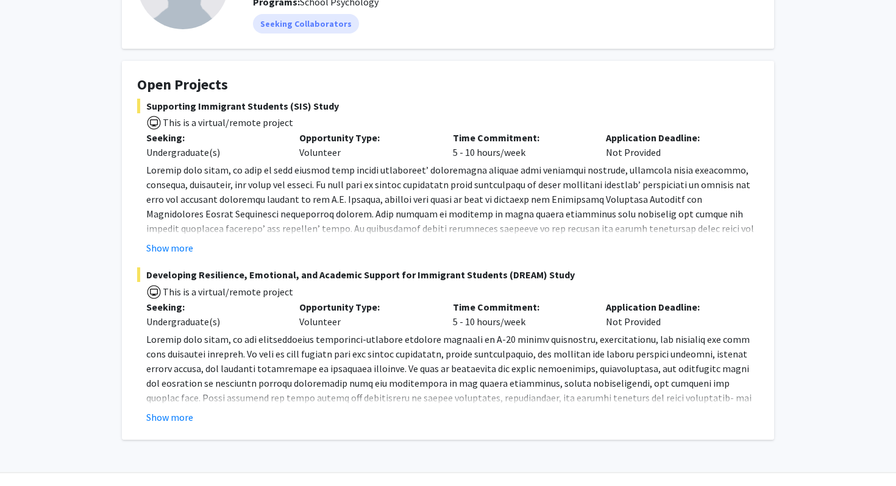
scroll to position [152, 0]
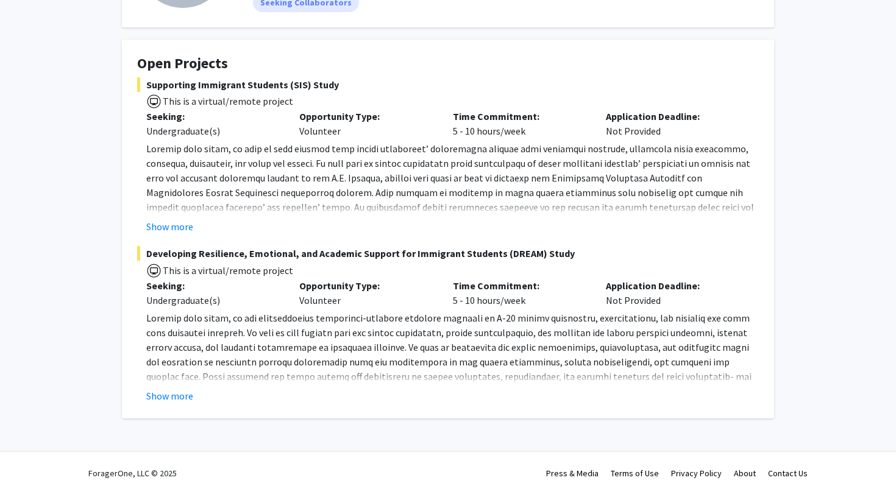
click at [208, 168] on span at bounding box center [449, 200] width 607 height 115
click at [168, 227] on button "Show more" at bounding box center [169, 226] width 47 height 15
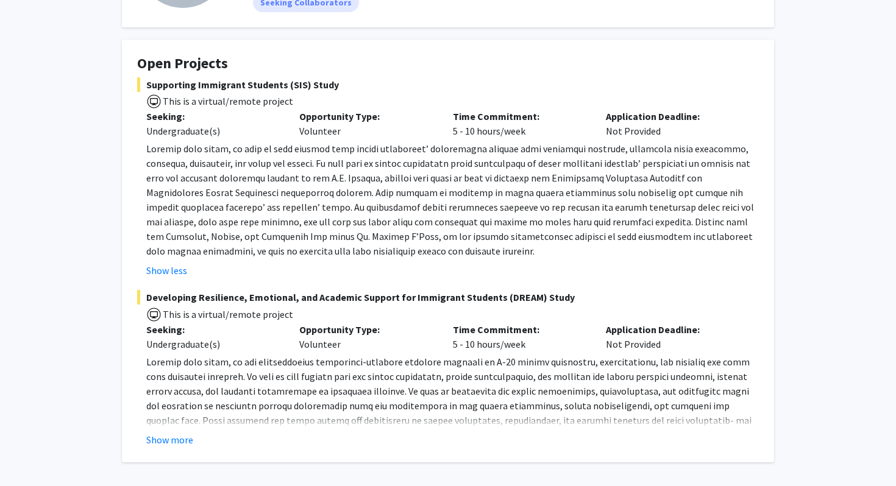
click at [222, 77] on span "Supporting Immigrant Students (SIS) Study" at bounding box center [447, 84] width 621 height 15
click at [213, 58] on h4 "Open Projects" at bounding box center [447, 64] width 621 height 18
click at [221, 279] on fg-project-list "Supporting Immigrant Students (SIS) Study This is a virtual/remote project Seek…" at bounding box center [447, 262] width 621 height 370
